Goal: Transaction & Acquisition: Purchase product/service

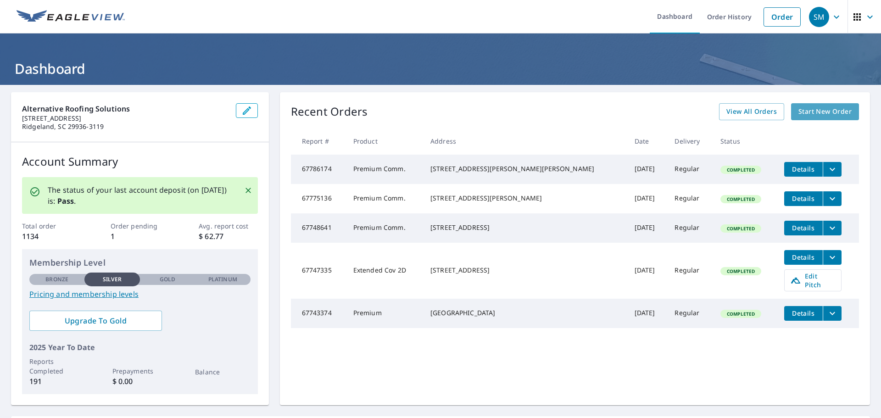
click at [822, 117] on span "Start New Order" at bounding box center [824, 111] width 53 height 11
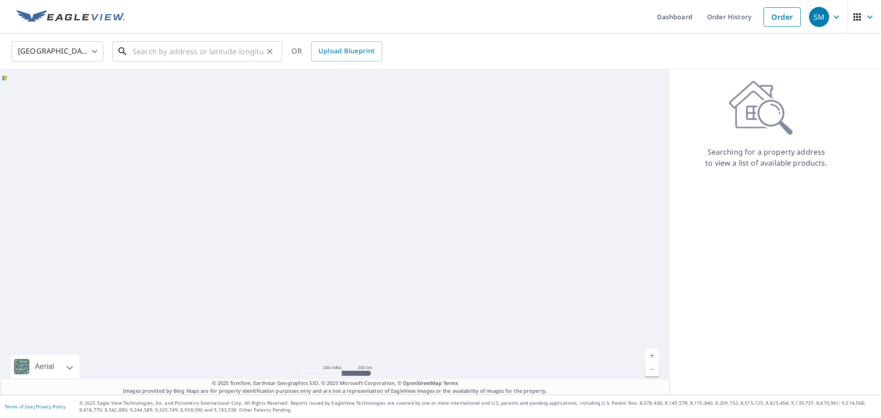
click at [189, 56] on input "text" at bounding box center [198, 52] width 131 height 26
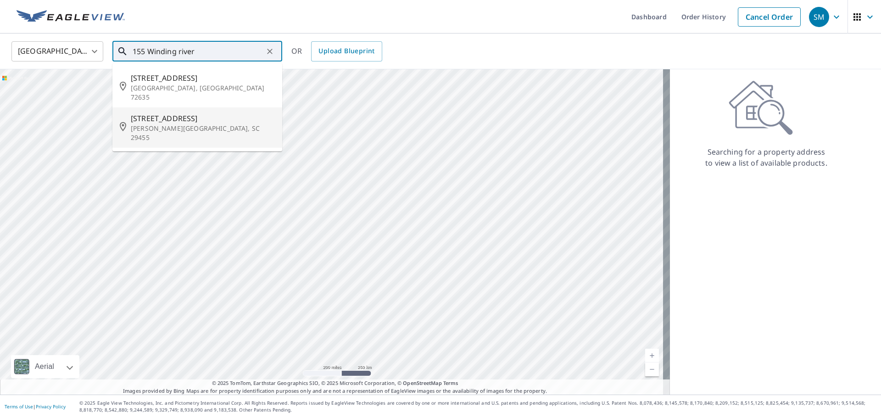
click at [180, 124] on p "[PERSON_NAME][GEOGRAPHIC_DATA], SC 29455" at bounding box center [203, 133] width 144 height 18
type input "[STREET_ADDRESS][PERSON_NAME]"
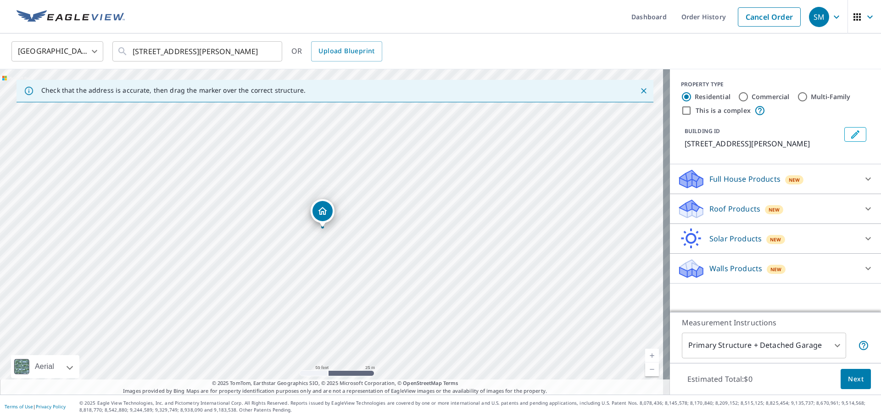
click at [712, 214] on p "Roof Products" at bounding box center [734, 208] width 51 height 11
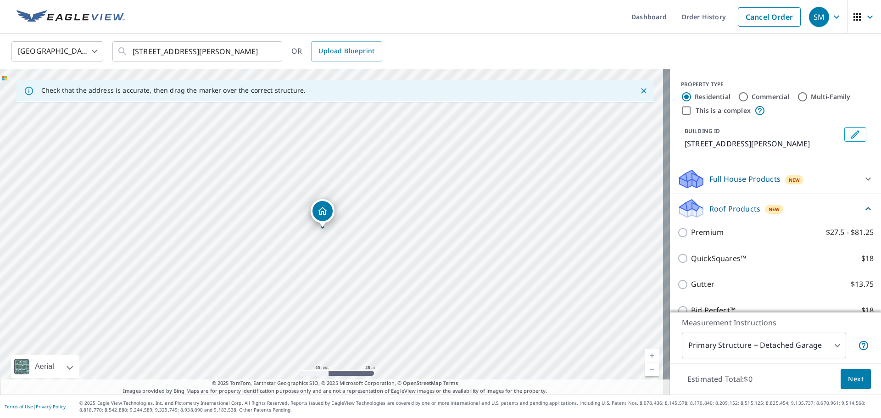
click at [681, 109] on input "This is a complex" at bounding box center [686, 110] width 11 height 11
checkbox input "true"
radio input "false"
radio input "true"
type input "4"
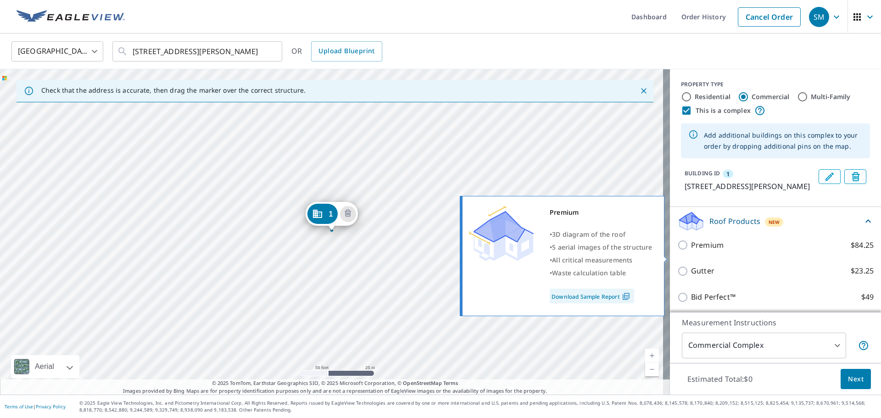
click at [677, 250] on input "Premium $84.25" at bounding box center [684, 244] width 14 height 11
checkbox input "true"
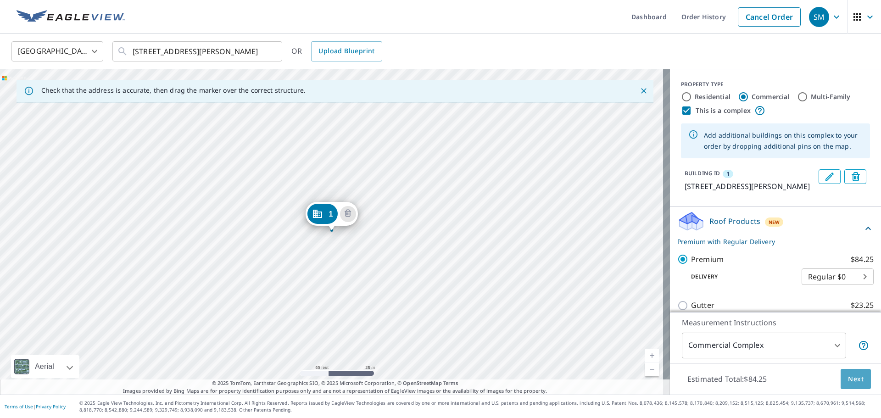
click at [851, 382] on span "Next" at bounding box center [856, 378] width 16 height 11
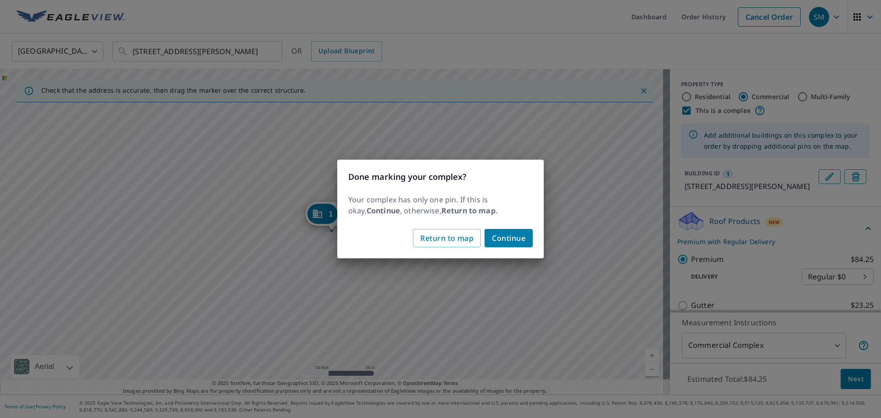
click at [520, 243] on span "Continue" at bounding box center [508, 238] width 33 height 13
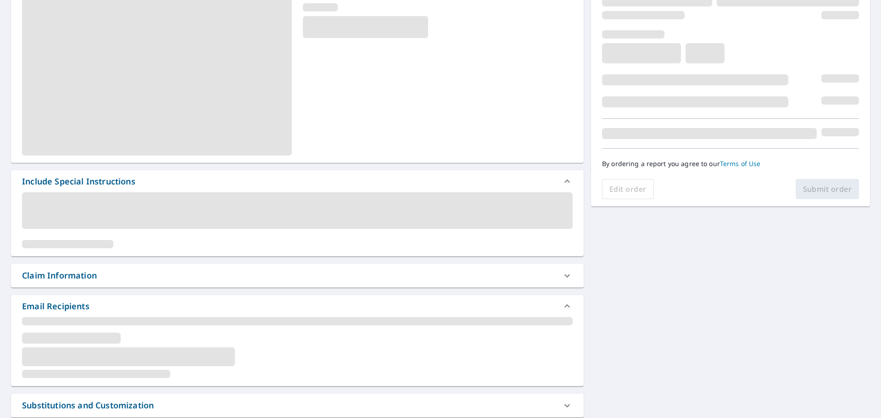
scroll to position [138, 0]
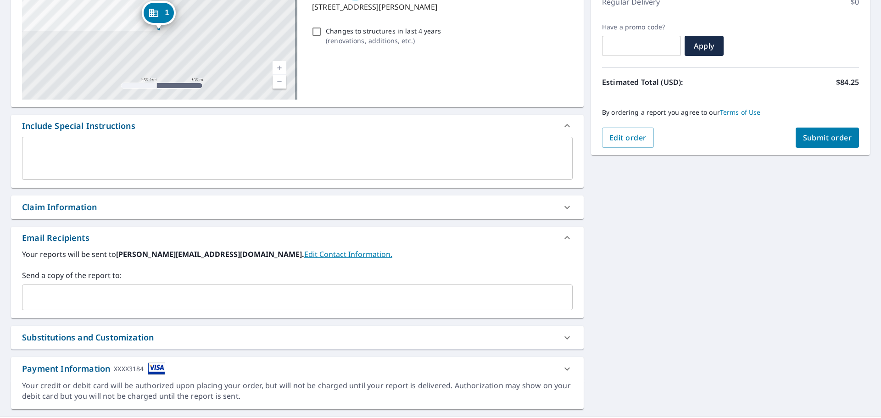
click at [130, 301] on input "text" at bounding box center [290, 297] width 528 height 17
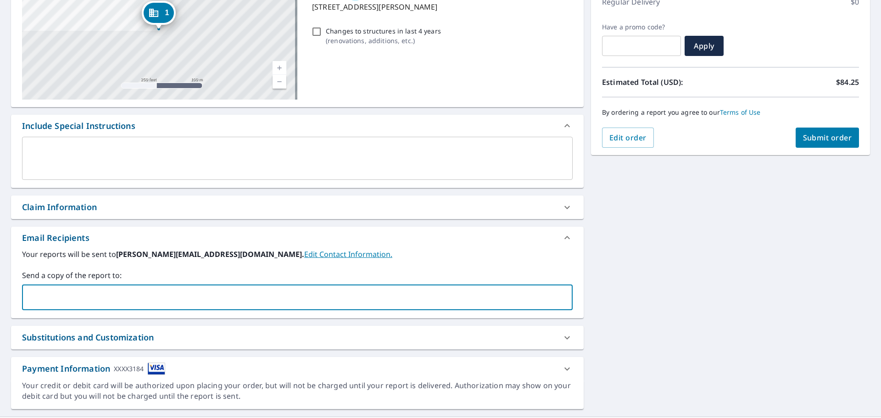
type input "I"
type input "[EMAIL_ADDRESS][DOMAIN_NAME]"
click at [109, 150] on textarea at bounding box center [297, 158] width 538 height 26
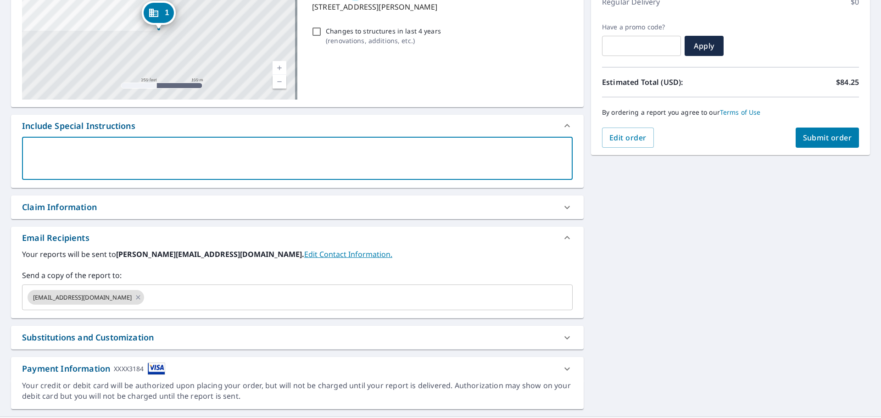
type textarea "i"
type textarea "x"
type textarea "iN"
type textarea "x"
type textarea "iNE"
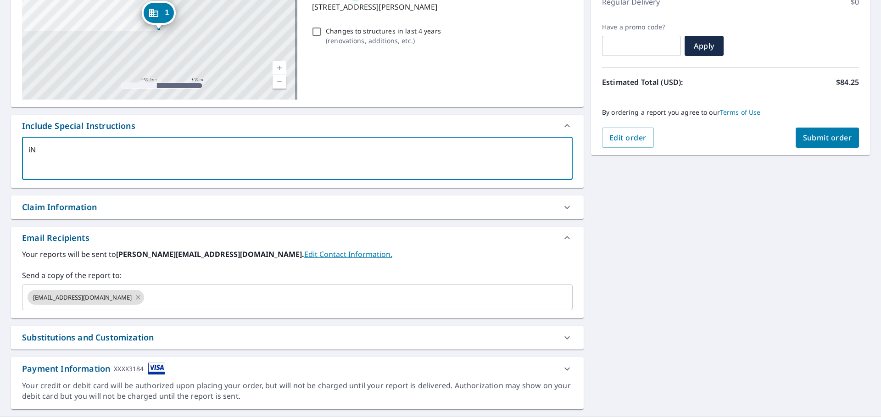
type textarea "x"
type textarea "iNEE"
type textarea "x"
type textarea "iNEED"
type textarea "x"
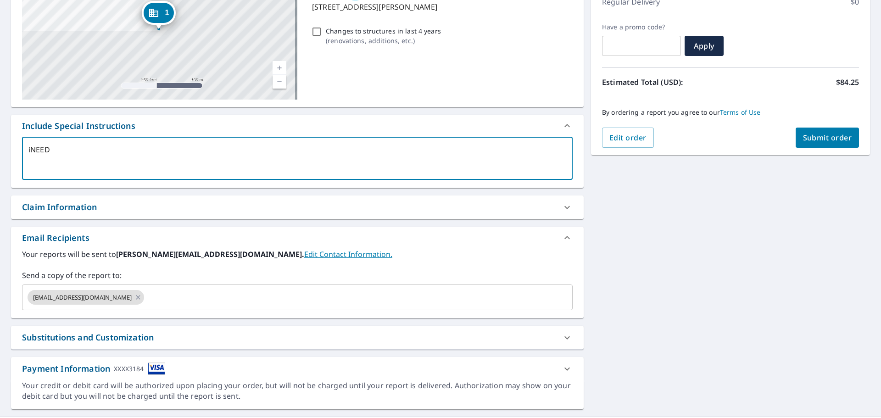
type textarea "iNEED"
type textarea "x"
type textarea "iNEED T"
type textarea "x"
type textarea "iNEED TH"
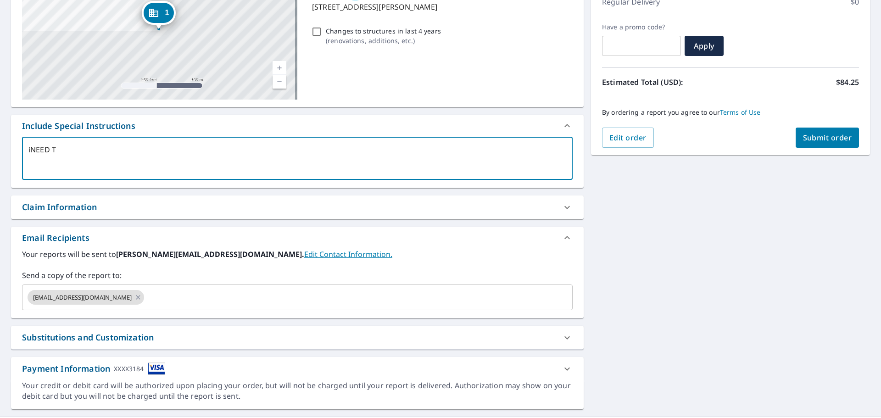
type textarea "x"
type textarea "iNEED THE"
type textarea "x"
type textarea "iNEED THE"
type textarea "x"
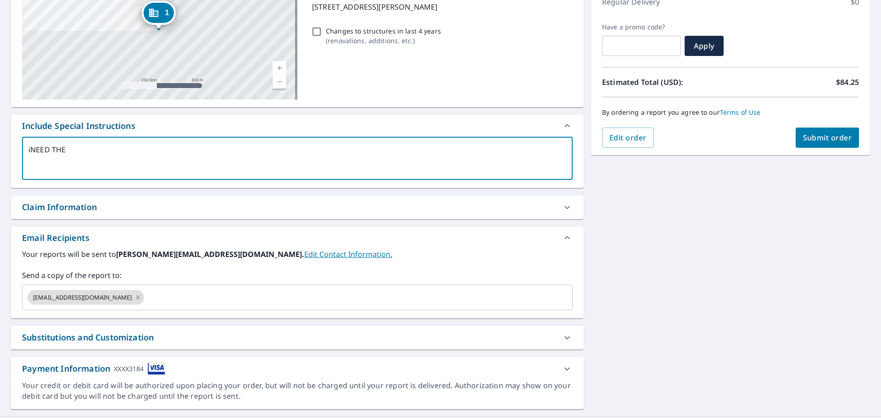
type textarea "iNEED THE"
type textarea "x"
type textarea "iNEED TH"
type textarea "x"
type textarea "iNEED T"
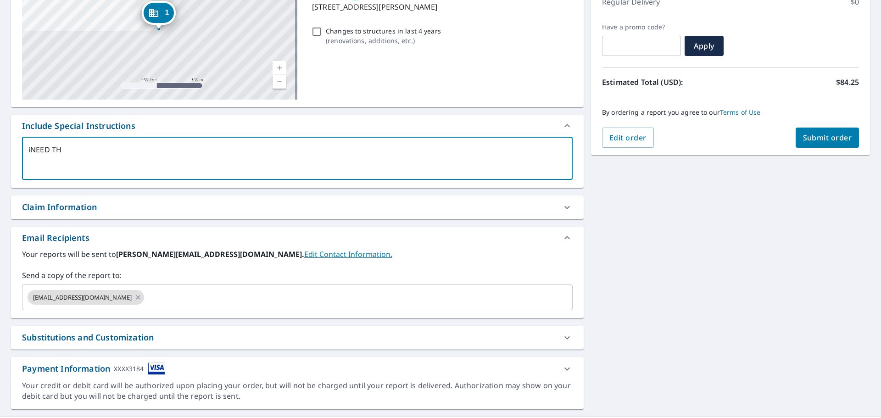
type textarea "x"
type textarea "iNEED"
type textarea "x"
type textarea "iNEED"
type textarea "x"
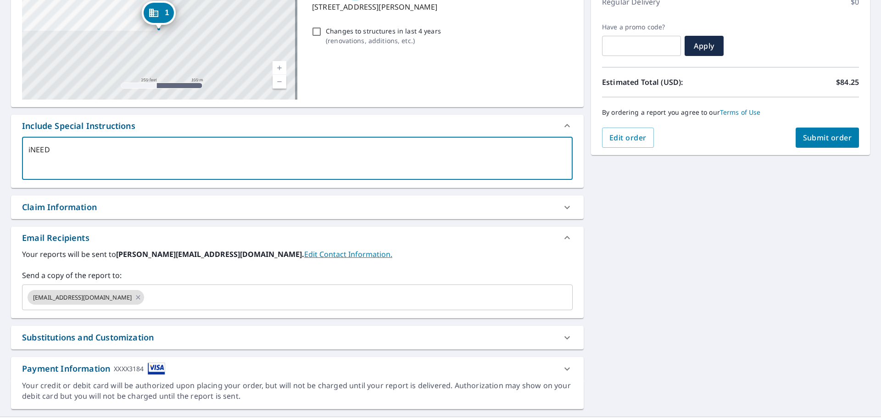
type textarea "iNEE"
type textarea "x"
type textarea "iNE"
type textarea "x"
type textarea "iN"
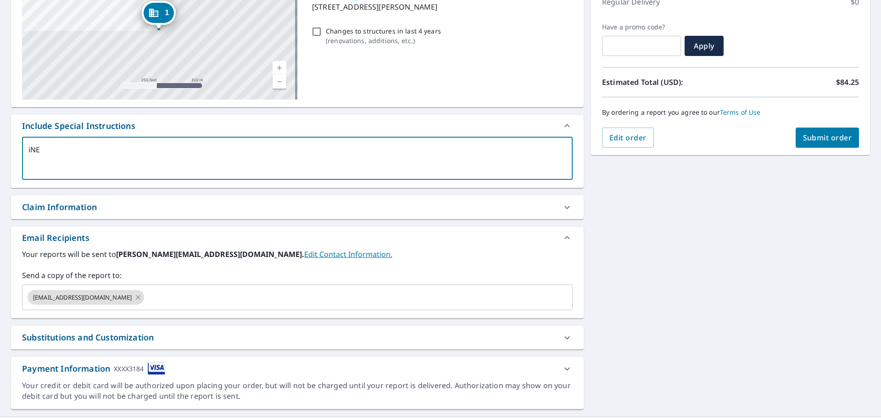
type textarea "x"
type textarea "i"
type textarea "x"
type textarea "I"
type textarea "x"
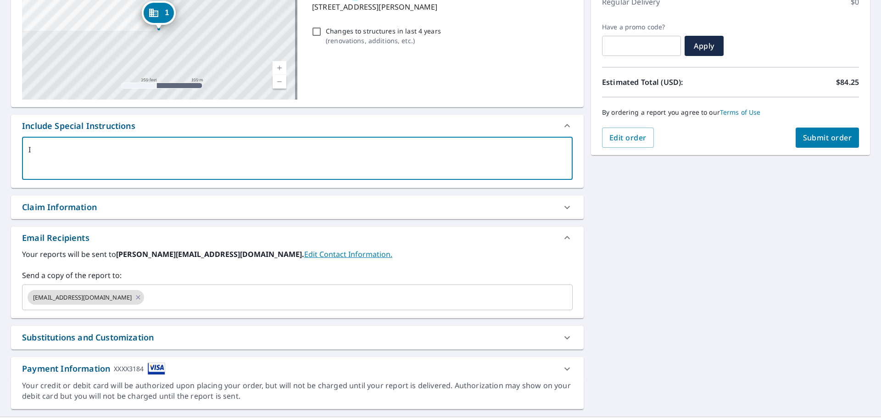
type textarea "I"
type textarea "x"
type textarea "I N"
type textarea "x"
type textarea "I"
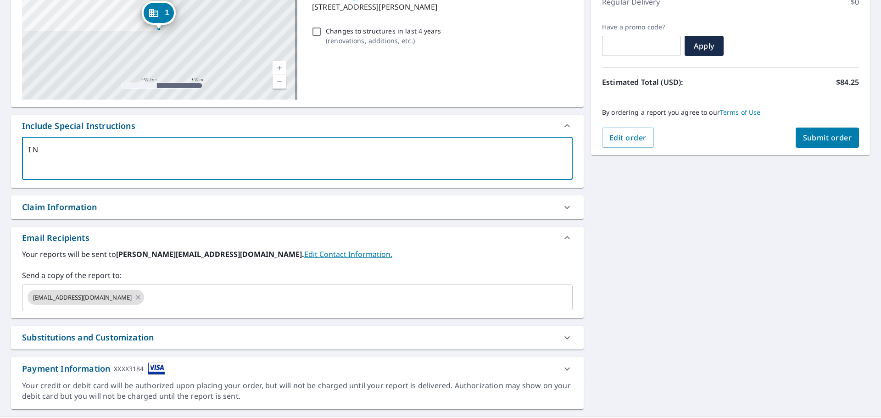
type textarea "x"
type textarea "I n"
type textarea "x"
type textarea "I ne"
type textarea "x"
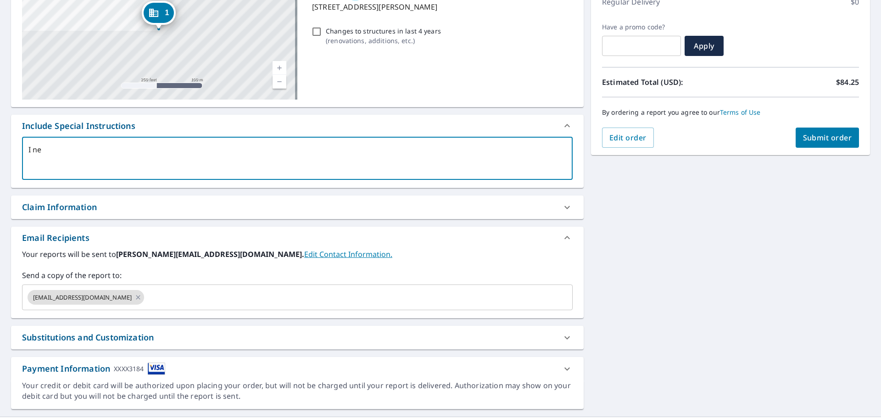
type textarea "I nee"
type textarea "x"
type textarea "I need"
type textarea "x"
type textarea "I need"
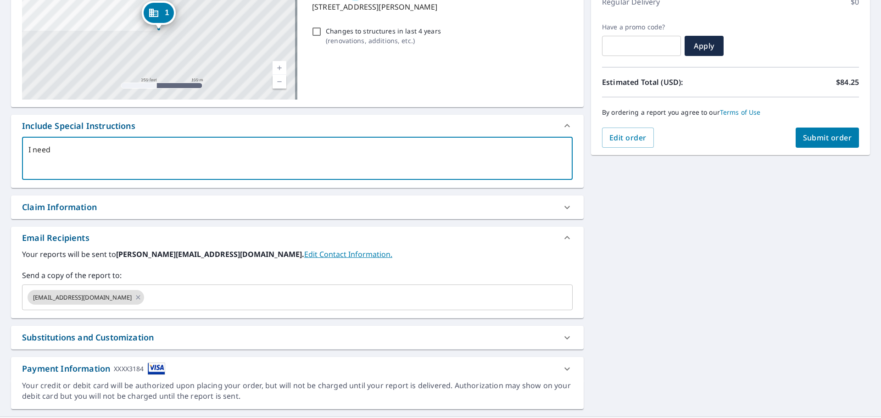
type textarea "x"
type textarea "I need t"
type textarea "x"
type textarea "I need th"
type textarea "x"
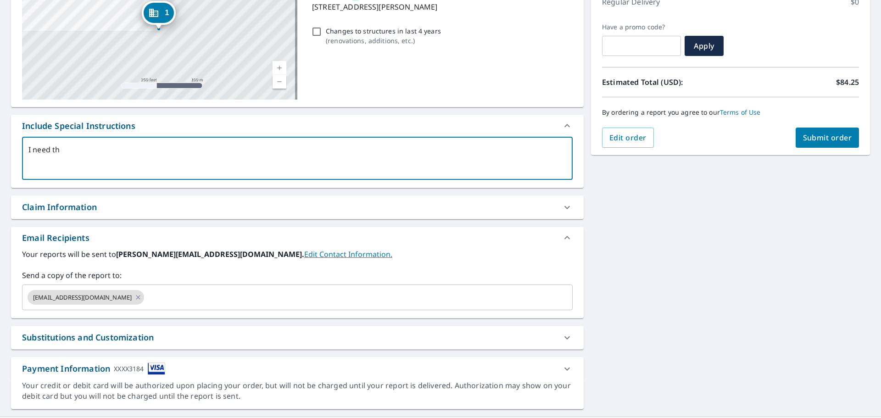
type textarea "I need the"
type textarea "x"
type textarea "I need the"
type textarea "x"
type textarea "I need the e"
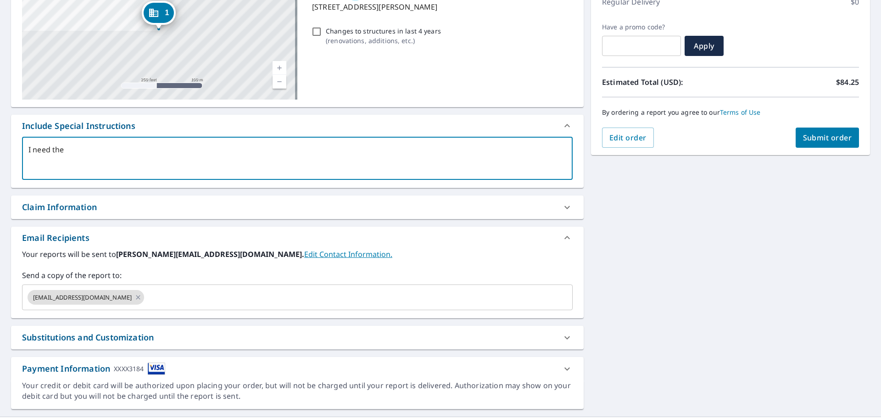
type textarea "x"
type textarea "I need the en"
type textarea "x"
type textarea "I need the eni"
type textarea "x"
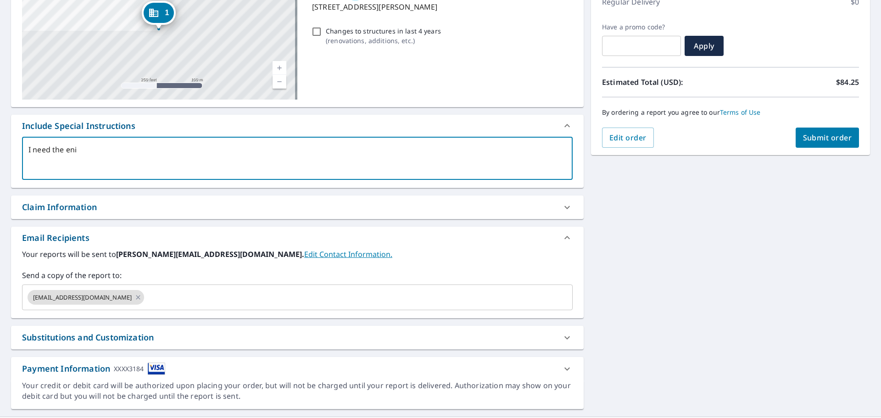
type textarea "I need the enit"
type textarea "x"
type textarea "I need the enite"
type textarea "x"
type textarea "I need the enit"
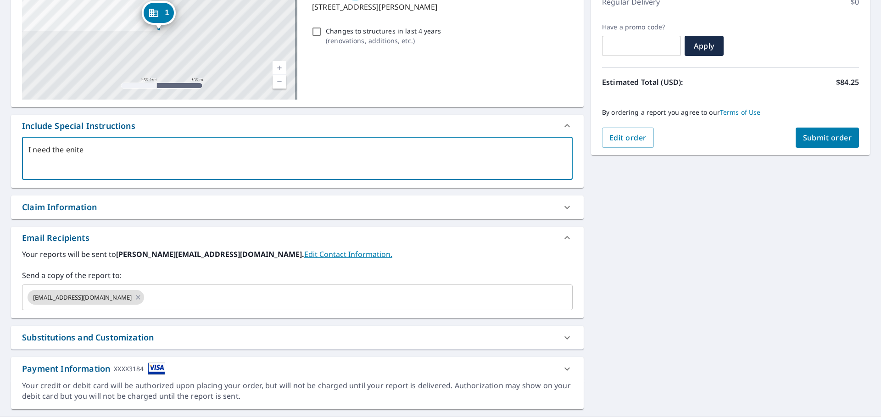
type textarea "x"
type textarea "I need the enitr"
type textarea "x"
type textarea "I need the enitre"
type textarea "x"
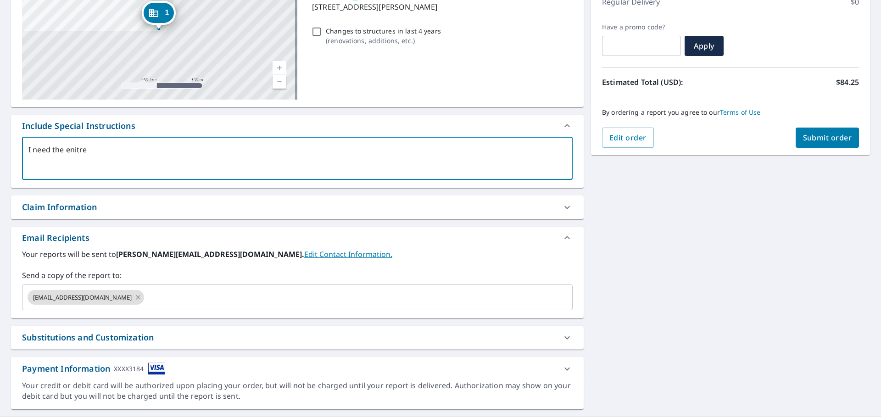
type textarea "I need the enitre"
type textarea "x"
type textarea "I need the enitre"
type textarea "x"
type textarea "I need the enitr"
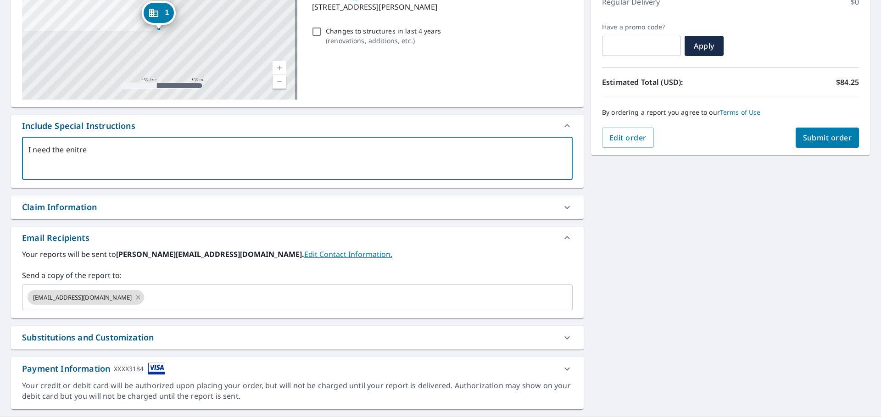
type textarea "x"
type textarea "I need the enit"
type textarea "x"
type textarea "I need the eni"
type textarea "x"
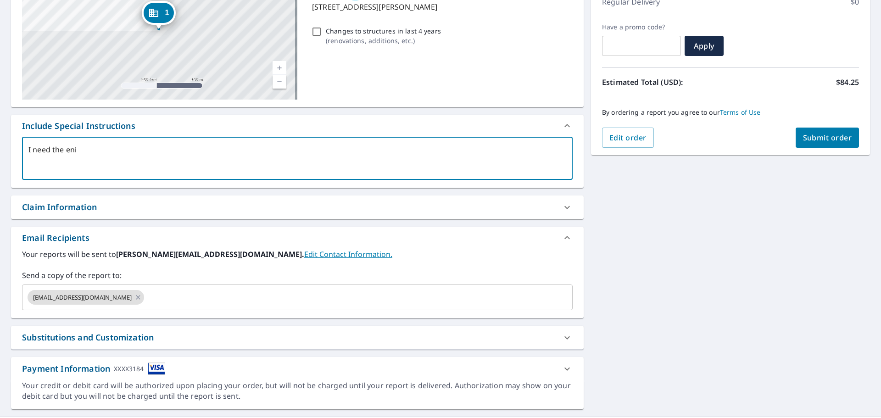
type textarea "I need the en"
type textarea "x"
type textarea "I need the ent"
type textarea "x"
type textarea "I need the enti"
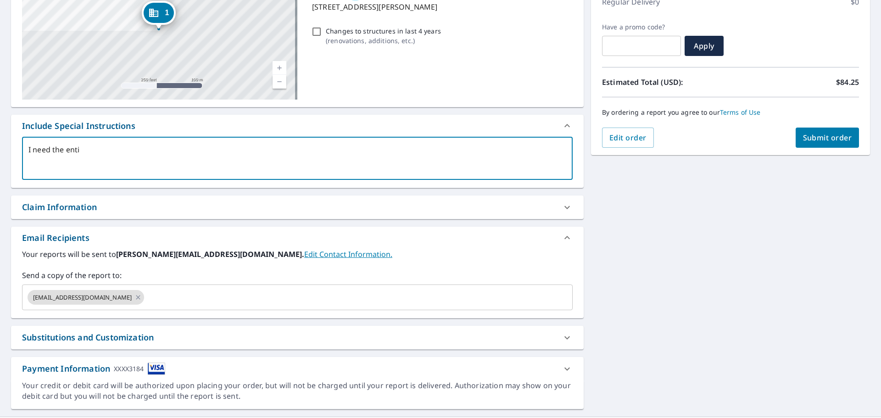
type textarea "x"
type textarea "I need the entir"
type textarea "x"
type textarea "I need the entire"
type textarea "x"
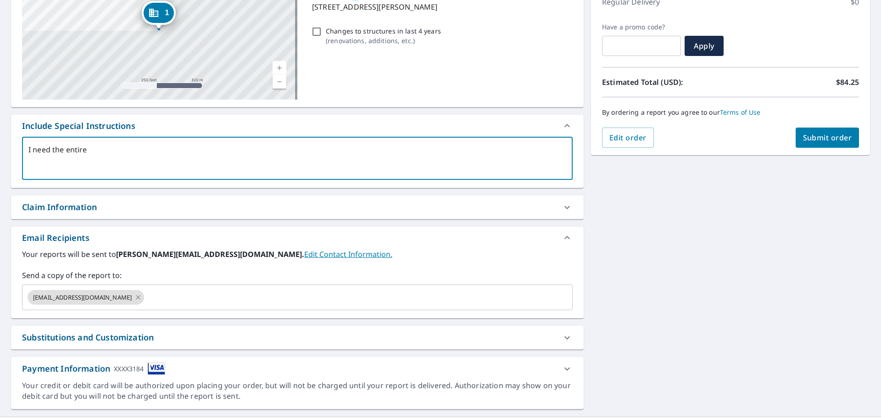
type textarea "I need the entire"
type textarea "x"
type textarea "I need the entire b"
type textarea "x"
type textarea "I need the entire bu"
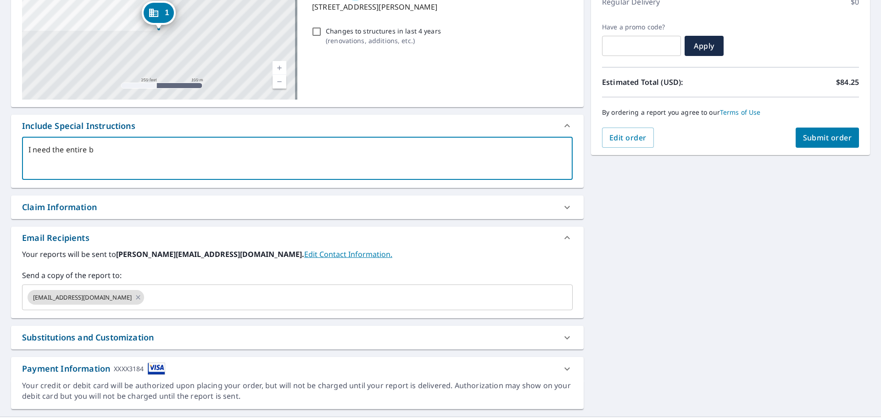
type textarea "x"
type textarea "I need the entire [PERSON_NAME]"
type textarea "x"
type textarea "I need the entire buil"
type textarea "x"
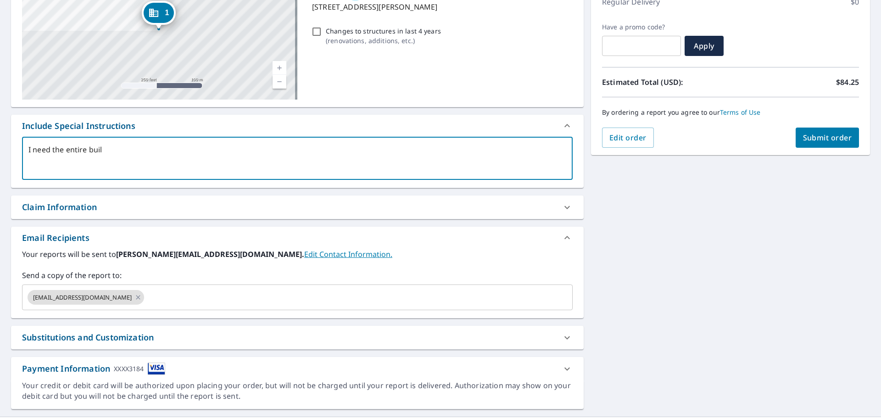
type textarea "I need the entire build"
type textarea "x"
type textarea "I need the entire buildi"
type textarea "x"
type textarea "I need the entire buildin"
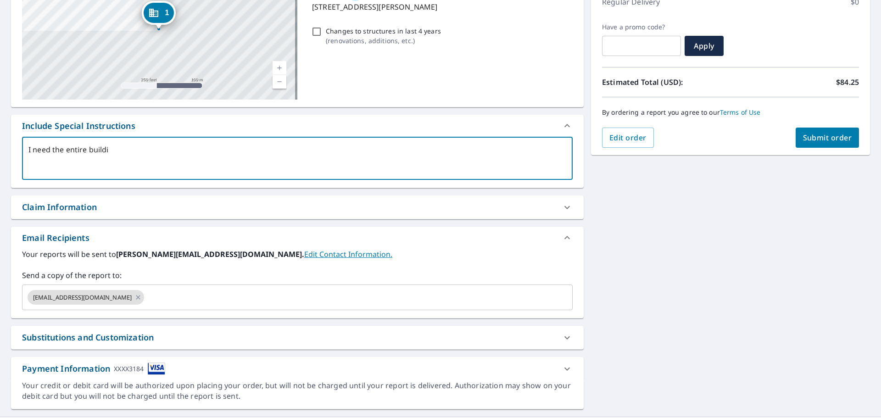
type textarea "x"
type textarea "I need the entire building"
type textarea "x"
type textarea "I need the entire building"
type textarea "x"
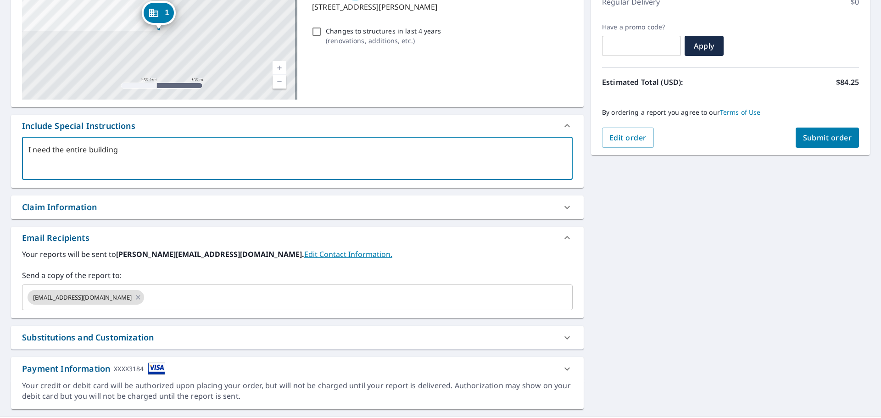
type textarea "I need the entire building t"
type textarea "x"
type textarea "I need the entire building"
type textarea "x"
type textarea "I need the entire building"
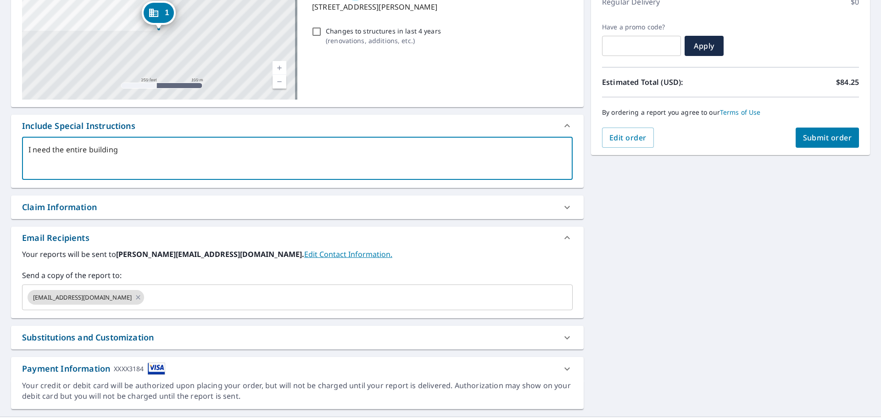
type textarea "x"
type textarea "I need the entire buildin"
type textarea "x"
type textarea "I need the entire buildi"
type textarea "x"
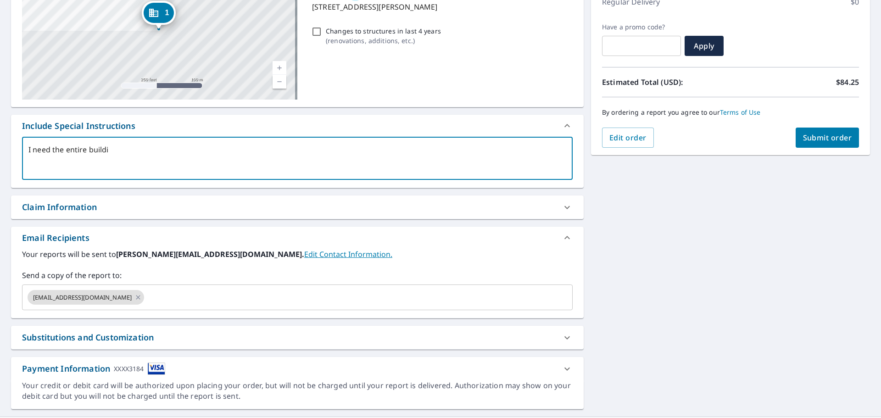
type textarea "I need the entire build"
type textarea "x"
type textarea "I need the entire buil"
type textarea "x"
type textarea "I need the entire [PERSON_NAME]"
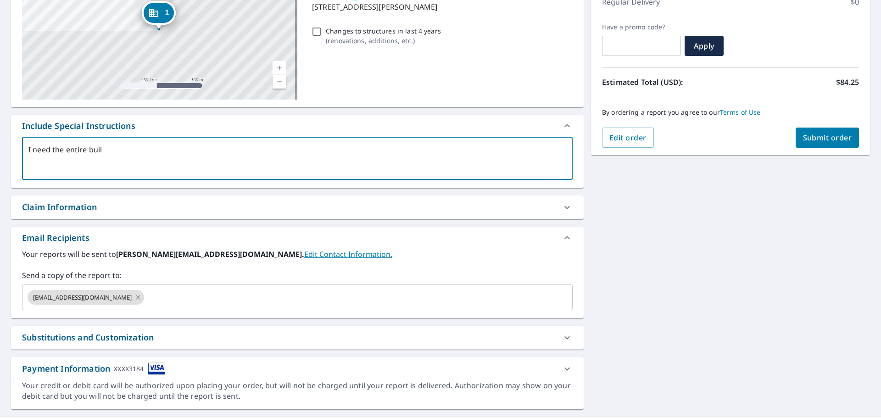
type textarea "x"
type textarea "I need the entire bu"
type textarea "x"
type textarea "I need the entire b"
type textarea "x"
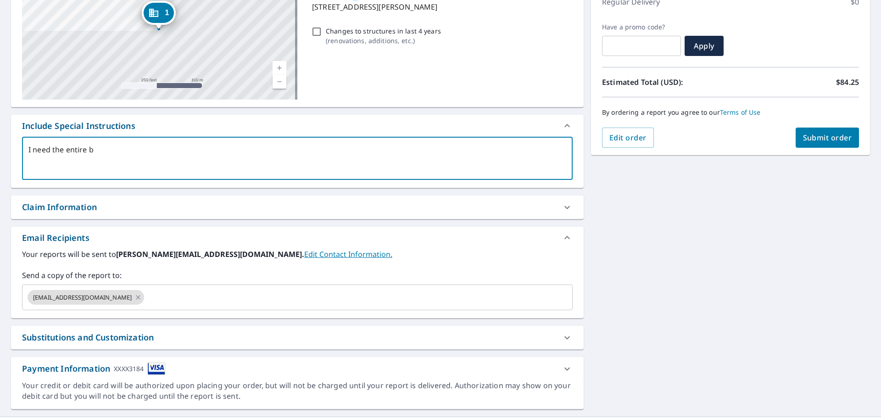
type textarea "I need the entire"
type textarea "x"
type textarea "I need the entire"
type textarea "x"
type textarea "I need the entire"
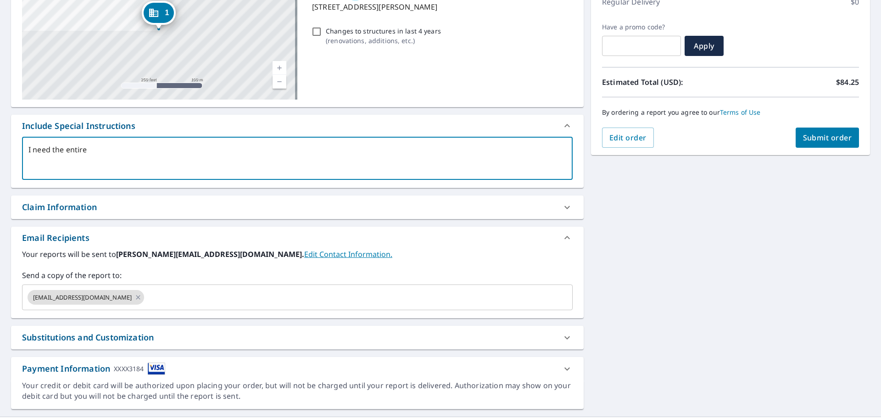
type textarea "x"
type textarea "I need the entire r"
type textarea "x"
type textarea "I need the entire ro"
type textarea "x"
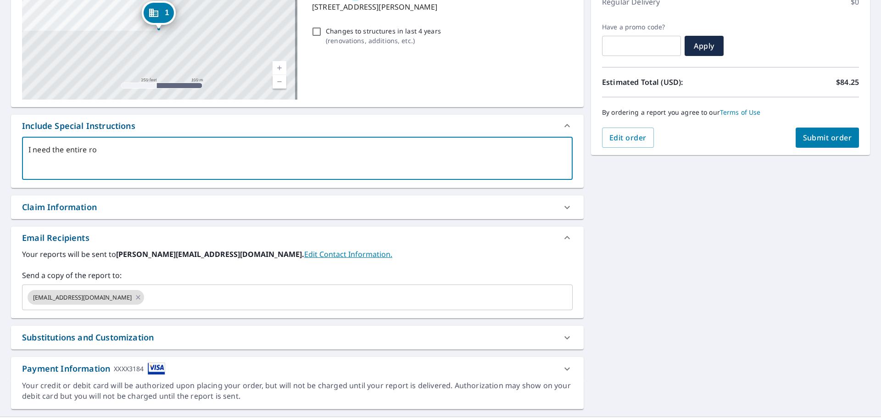
type textarea "I need the entire roo"
type textarea "x"
type textarea "I need the entire roof"
type textarea "x"
type textarea "I need the entire roof"
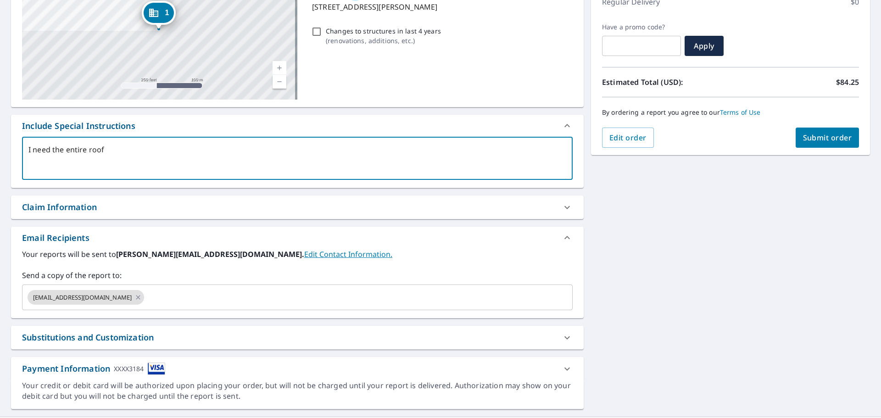
type textarea "x"
type textarea "I need the entire roof o"
type textarea "x"
type textarea "I need the entire roof on"
type textarea "x"
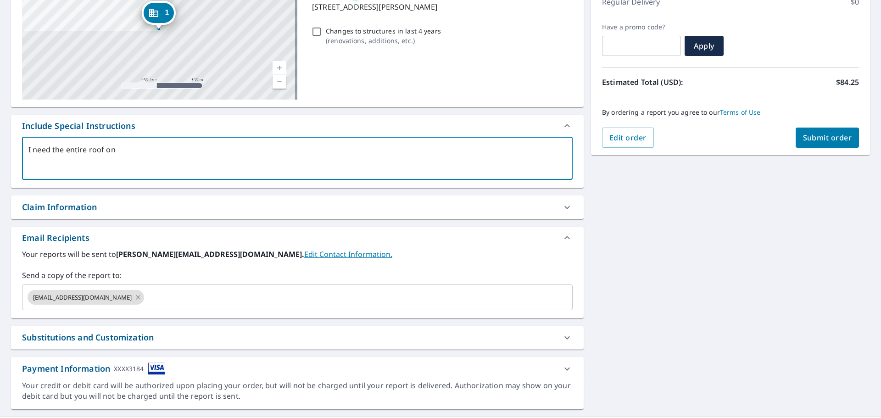
type textarea "I need the entire roof on"
type textarea "x"
type textarea "I need the entire roof on t"
type textarea "x"
type textarea "I need the entire roof on th"
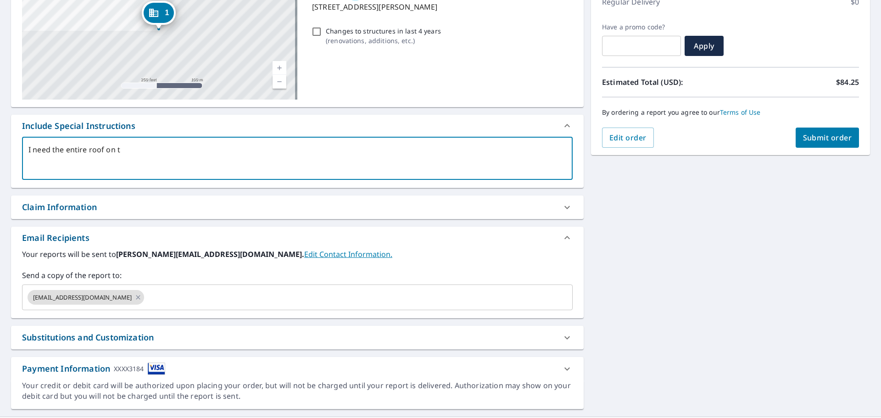
type textarea "x"
type textarea "I need the entire roof on thi"
type textarea "x"
type textarea "I need the entire roof on this"
type textarea "x"
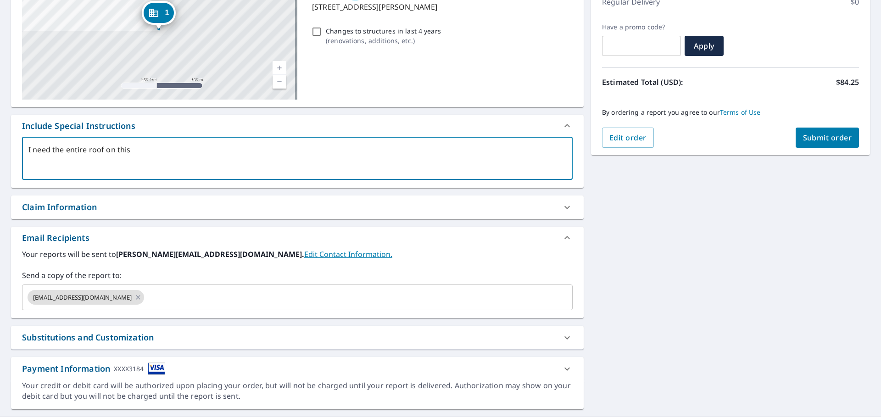
type textarea "I need the entire roof on this"
type textarea "x"
type textarea "I need the entire roof on this b"
type textarea "x"
type textarea "I need the entire roof on this bu"
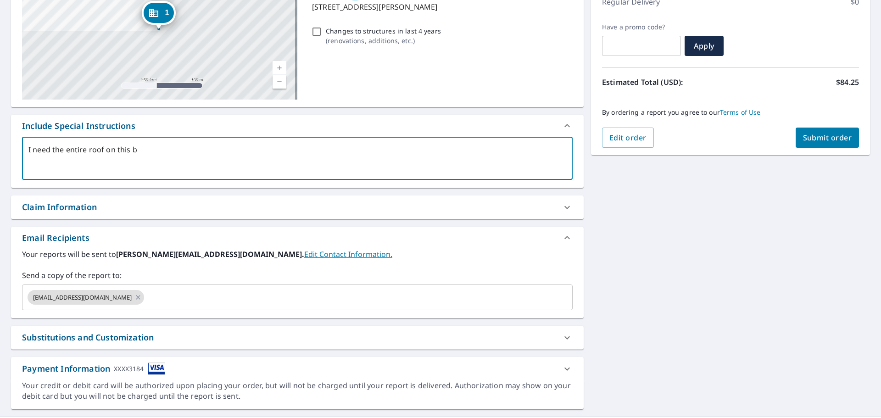
type textarea "x"
type textarea "I need the entire roof on this [PERSON_NAME]"
type textarea "x"
type textarea "I need the entire roof on this buil"
type textarea "x"
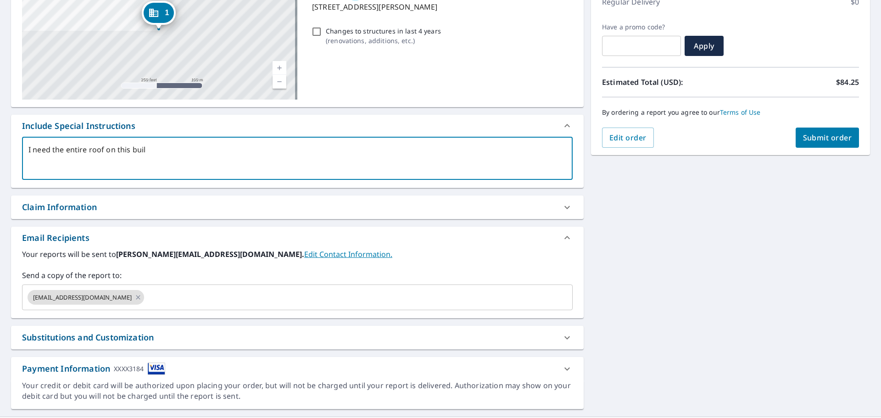
type textarea "I need the entire roof on this build"
type textarea "x"
type textarea "I need the entire roof on this buildi"
type textarea "x"
type textarea "I need the entire roof on this buildin"
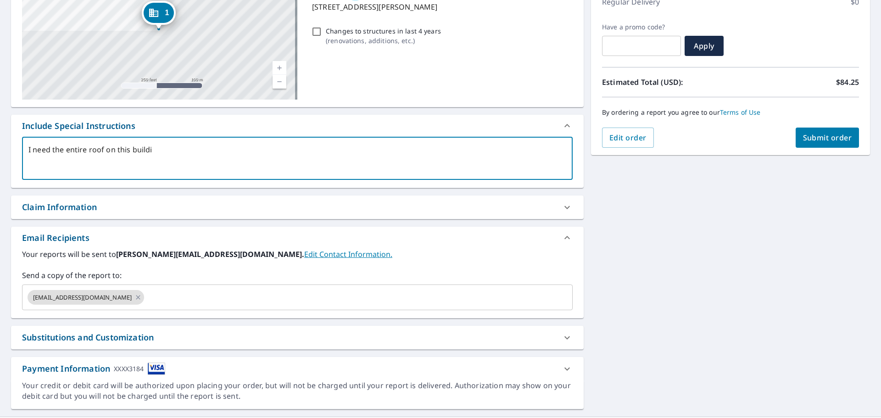
type textarea "x"
type textarea "I need the entire roof on this building"
type textarea "x"
type textarea "I need the entire roof on this building"
type textarea "x"
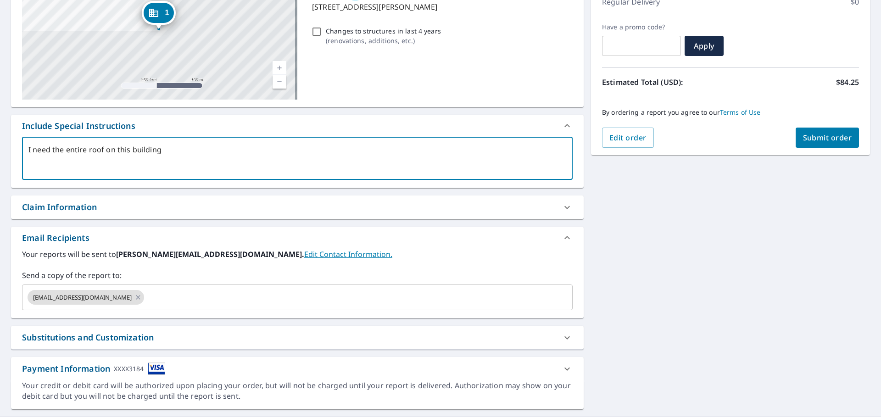
type textarea "I need the entire roof on this building e"
click at [190, 153] on textarea "I need the entire roof on this building measureed and not just that unit" at bounding box center [297, 158] width 538 height 26
click at [382, 159] on textarea "I need the entire roof on this building measured and not just that unit" at bounding box center [297, 158] width 538 height 26
click at [815, 138] on span "Submit order" at bounding box center [827, 138] width 49 height 10
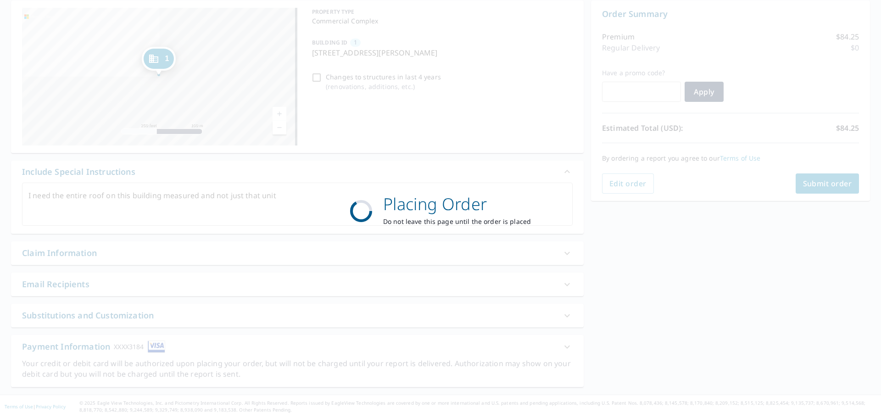
scroll to position [92, 0]
